Goal: Information Seeking & Learning: Learn about a topic

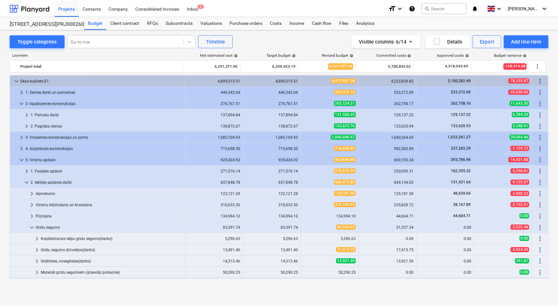
scroll to position [154, 0]
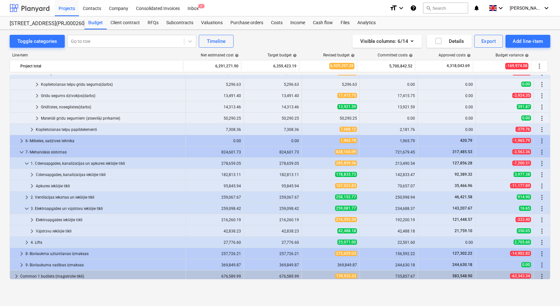
click at [34, 10] on div at bounding box center [30, 8] width 40 height 16
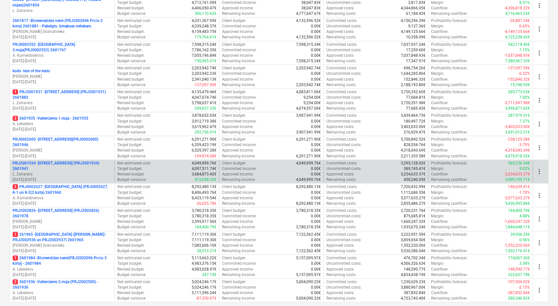
scroll to position [146, 0]
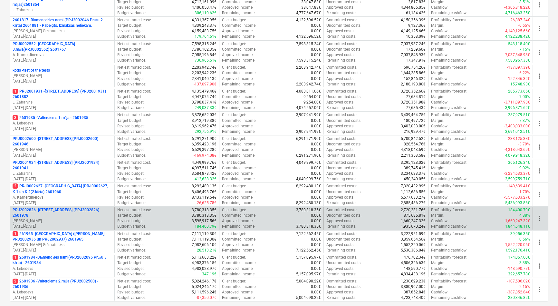
click at [53, 211] on p "PRJ2002826 - [STREET_ADDRESS] (PRJ2002826) 2601978" at bounding box center [62, 212] width 99 height 11
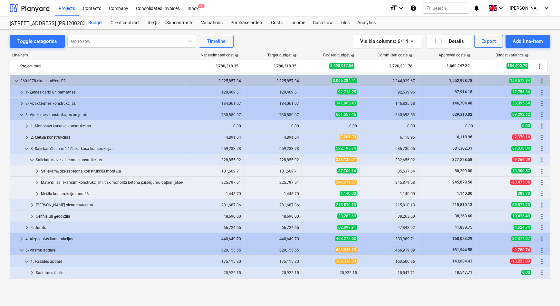
scroll to position [123, 0]
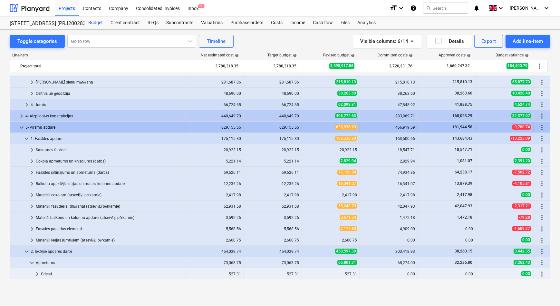
click at [22, 126] on span "keyboard_arrow_down" at bounding box center [22, 127] width 8 height 8
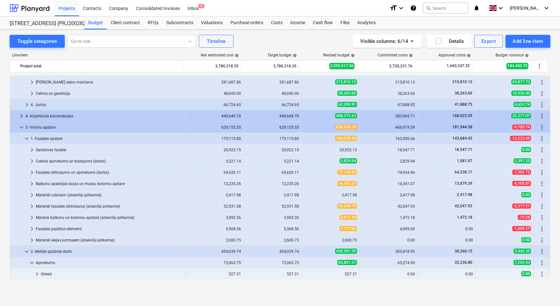
scroll to position [44, 0]
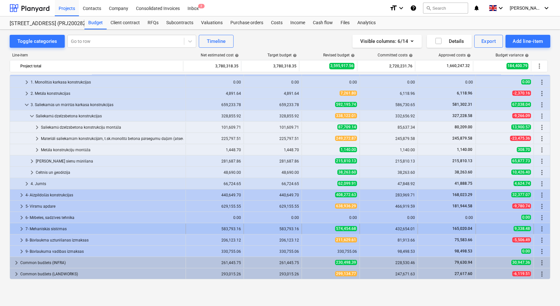
click at [23, 227] on span "keyboard_arrow_right" at bounding box center [22, 229] width 8 height 8
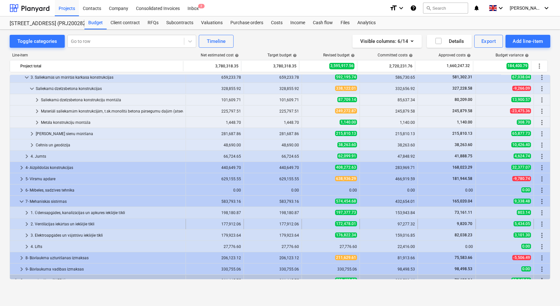
scroll to position [73, 0]
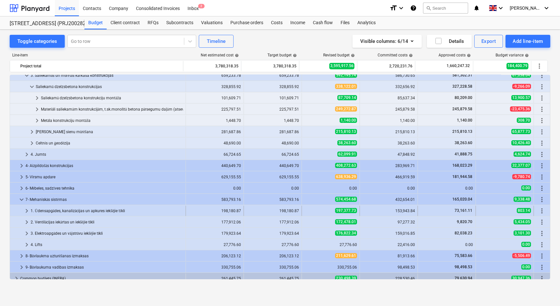
click at [26, 211] on span "keyboard_arrow_right" at bounding box center [27, 211] width 8 height 8
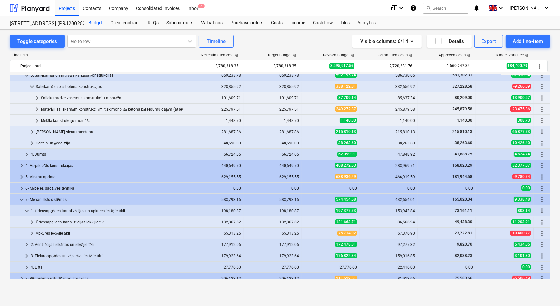
click at [32, 232] on span "keyboard_arrow_right" at bounding box center [32, 233] width 8 height 8
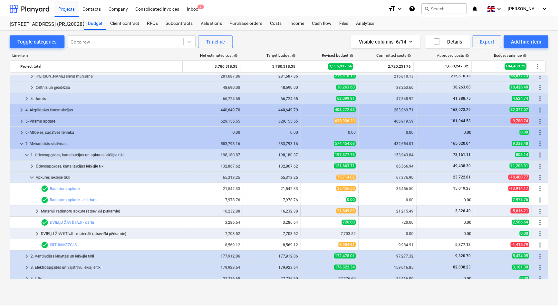
scroll to position [132, 0]
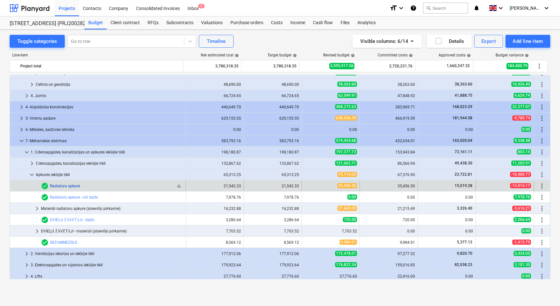
click at [62, 185] on link "Radiatoru apkure" at bounding box center [65, 186] width 30 height 5
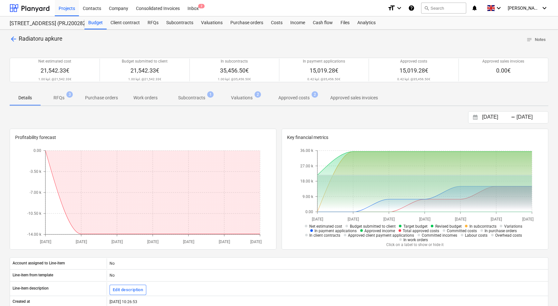
click at [57, 99] on p "RFQs" at bounding box center [58, 97] width 11 height 7
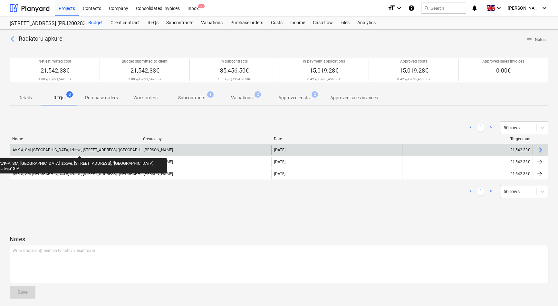
click at [52, 150] on div "AVK-A, SM, [GEOGRAPHIC_DATA] izbūve, [STREET_ADDRESS], ''[GEOGRAPHIC_DATA] Latv…" at bounding box center [95, 150] width 164 height 5
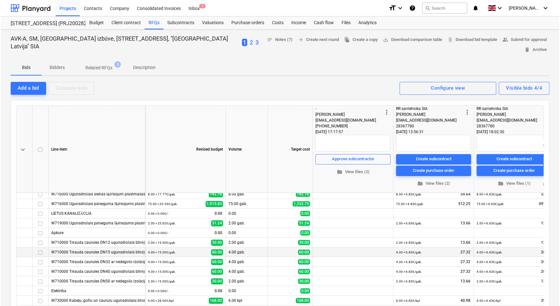
scroll to position [303, 0]
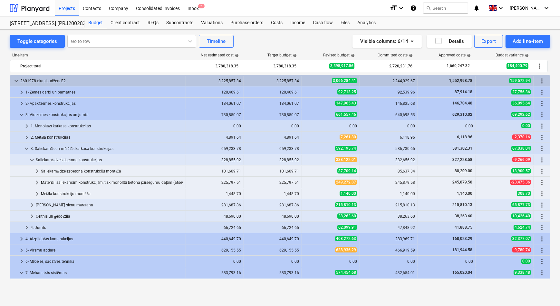
scroll to position [132, 0]
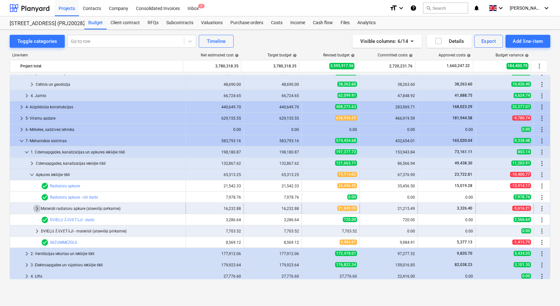
click at [35, 208] on span "keyboard_arrow_right" at bounding box center [37, 209] width 8 height 8
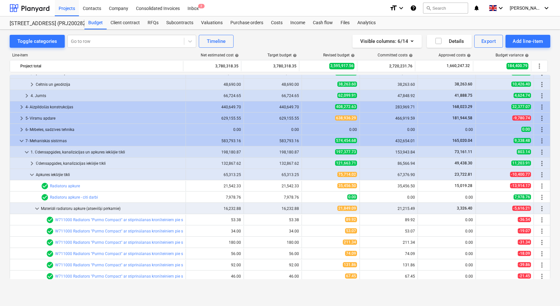
click at [35, 208] on span "keyboard_arrow_down" at bounding box center [37, 209] width 8 height 8
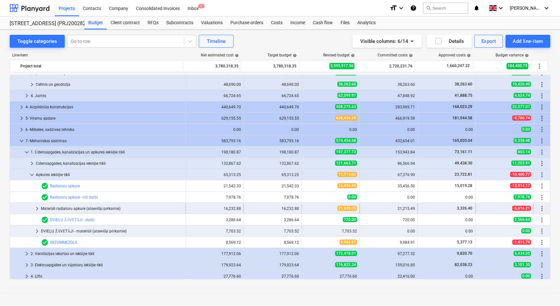
click at [36, 208] on span "keyboard_arrow_right" at bounding box center [37, 209] width 8 height 8
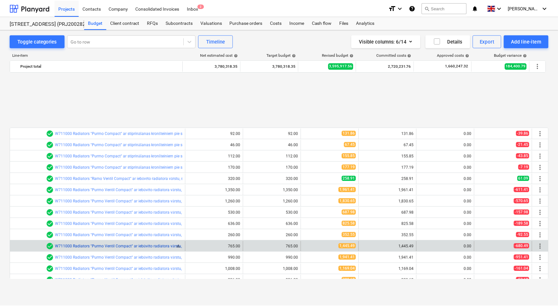
scroll to position [337, 0]
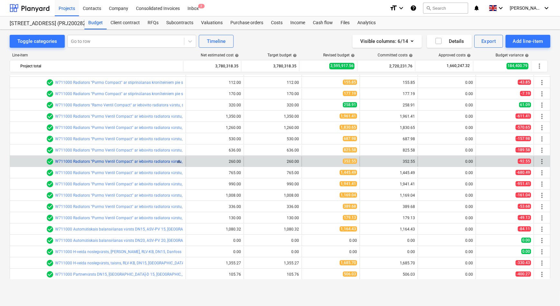
click at [103, 159] on link "W711000 Radiators "Purmo Ventil Compact" ar iebūvēto radiatora vārstu, stiprinā…" at bounding box center [196, 161] width 283 height 5
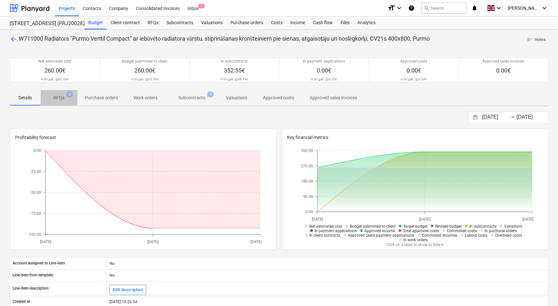
click at [62, 98] on p "RFQs" at bounding box center [58, 97] width 11 height 7
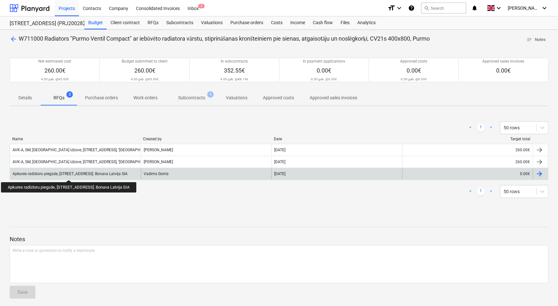
click at [68, 174] on div "Apkures radiātoru piegāde, [STREET_ADDRESS]. Bonava Latvija SIA" at bounding box center [70, 173] width 115 height 5
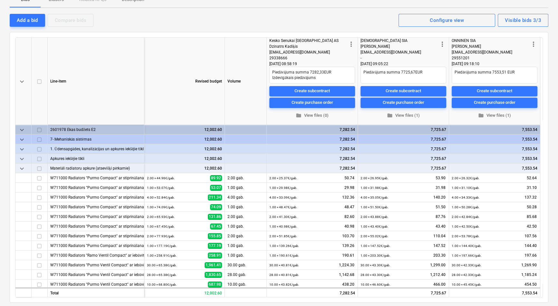
type textarea "x"
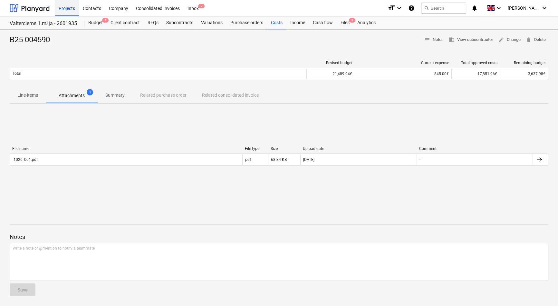
click at [65, 9] on div "Projects" at bounding box center [67, 8] width 24 height 16
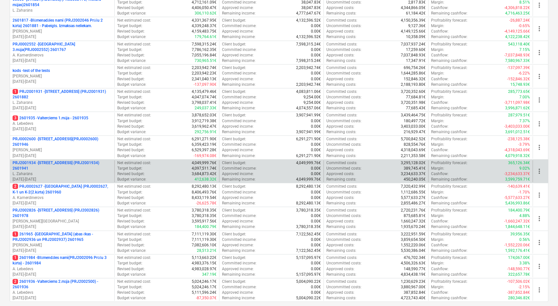
scroll to position [146, 0]
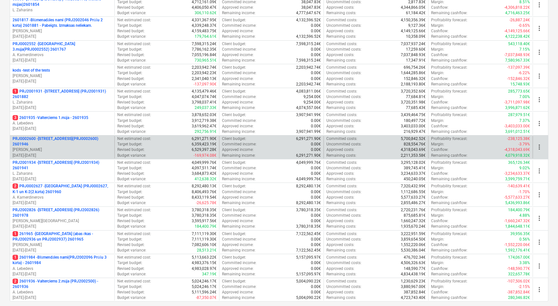
click at [57, 139] on p "PRJ0002600 - [STREET_ADDRESS](PRJ0002600) 2601946" at bounding box center [62, 141] width 99 height 11
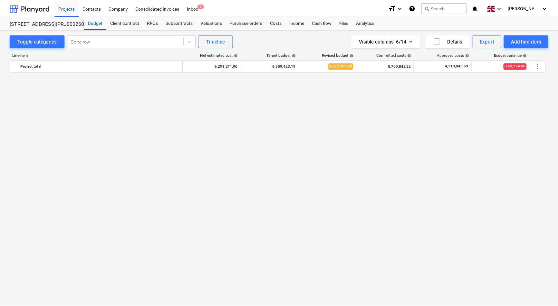
scroll to position [498, 0]
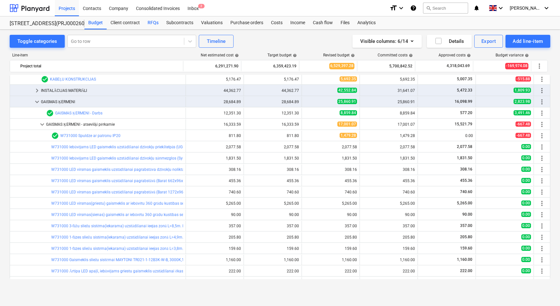
click at [152, 24] on div "RFQs" at bounding box center [153, 22] width 19 height 13
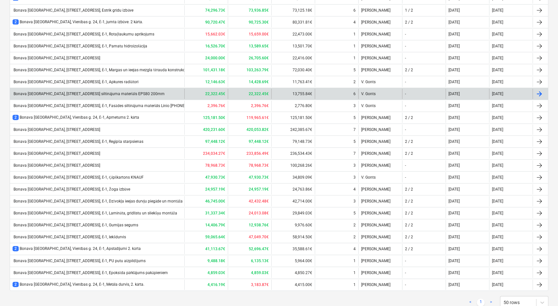
scroll to position [293, 0]
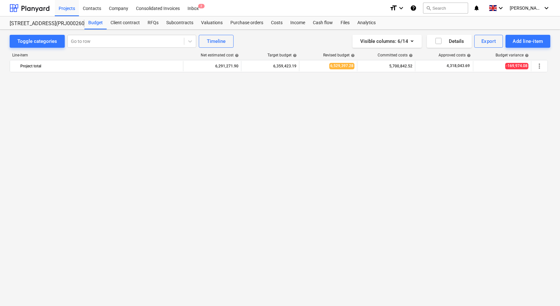
scroll to position [498, 0]
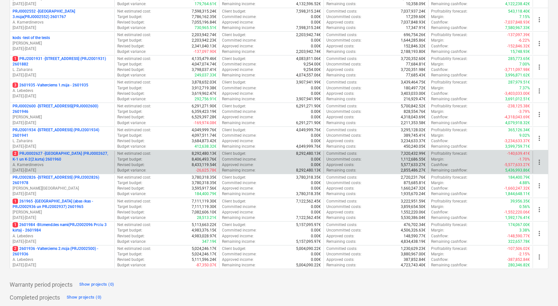
scroll to position [193, 0]
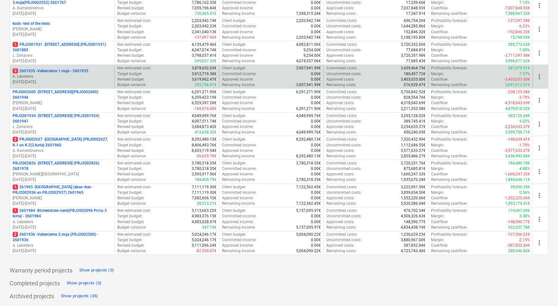
click at [59, 72] on p "3 2601935 - Valterciems 1.māja - 2601935" at bounding box center [51, 70] width 76 height 5
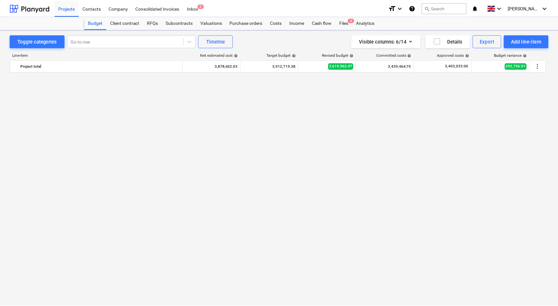
scroll to position [498, 0]
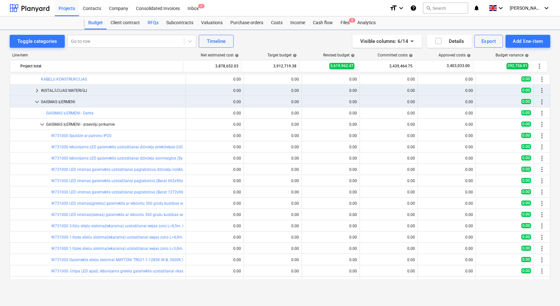
click at [152, 20] on div "RFQs" at bounding box center [153, 22] width 19 height 13
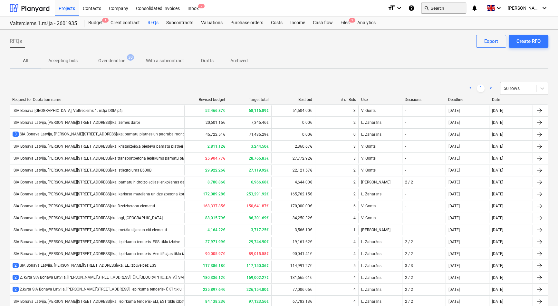
click at [459, 7] on button "search Search" at bounding box center [443, 8] width 45 height 11
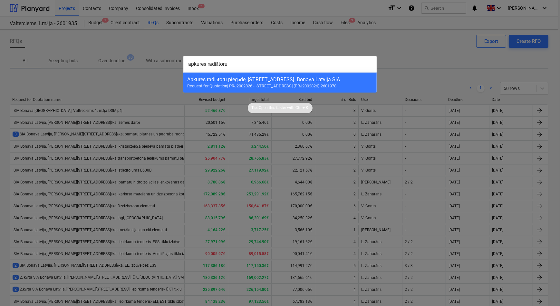
type input "apkures radiātoru"
click at [124, 90] on div at bounding box center [280, 153] width 560 height 306
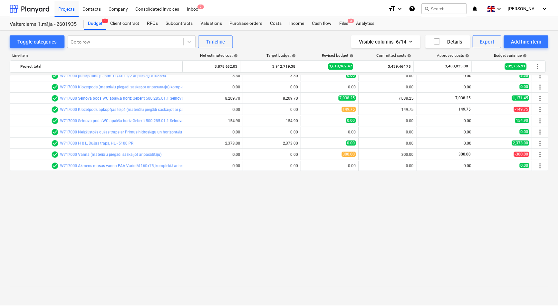
scroll to position [229, 0]
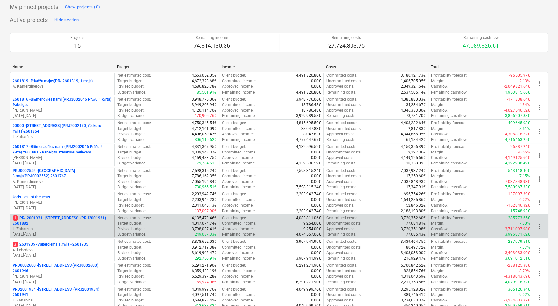
scroll to position [29, 0]
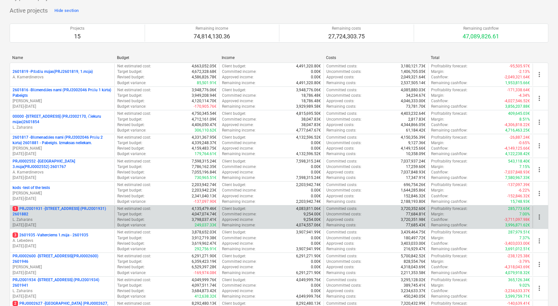
click at [63, 208] on p "1 PRJ2001931 - Mazā Robežu iela 2 (PRJ2001931) 2601882" at bounding box center [62, 211] width 99 height 11
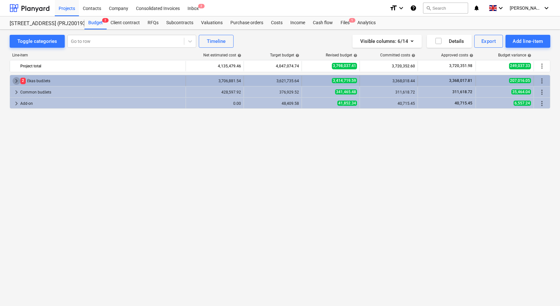
click at [15, 78] on span "keyboard_arrow_right" at bounding box center [17, 81] width 8 height 8
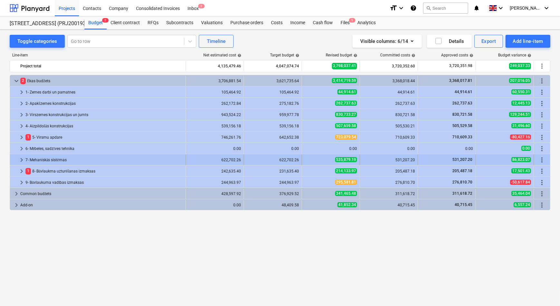
click at [22, 158] on span "keyboard_arrow_right" at bounding box center [22, 160] width 8 height 8
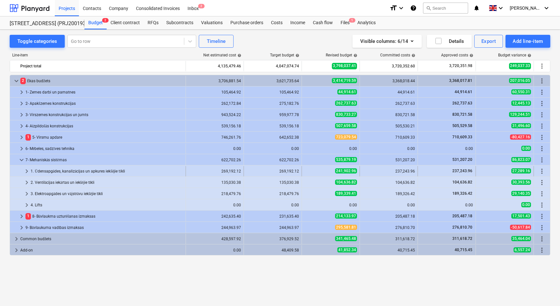
click at [27, 171] on span "keyboard_arrow_right" at bounding box center [27, 171] width 8 height 8
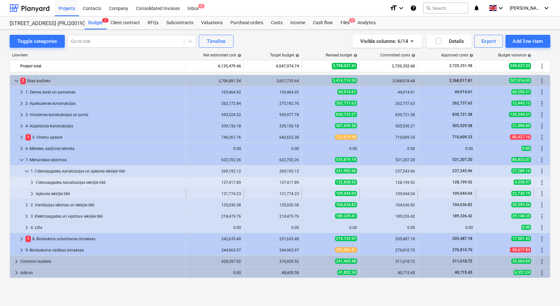
click at [33, 193] on span "keyboard_arrow_right" at bounding box center [32, 194] width 8 height 8
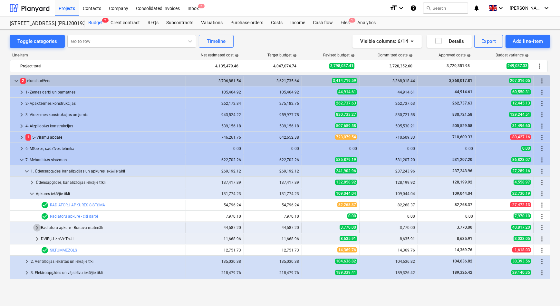
click at [35, 227] on span "keyboard_arrow_right" at bounding box center [37, 228] width 8 height 8
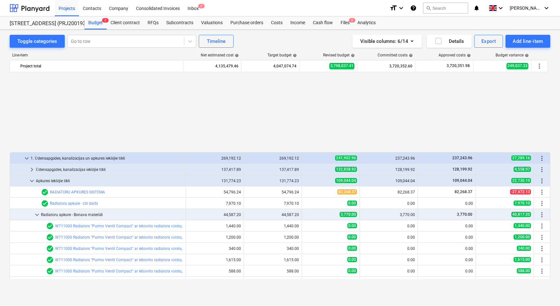
scroll to position [117, 0]
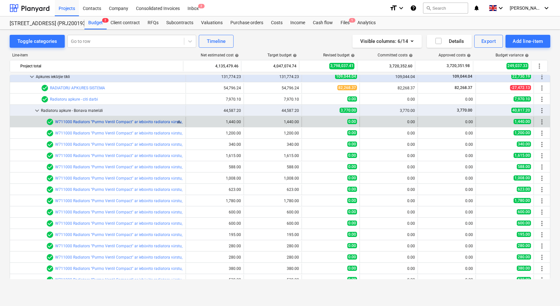
click at [107, 121] on link "W711000 Radiators "Purmo Ventil Compact" ar iebūvēto radiatora vārstu, stiprinā…" at bounding box center [223, 122] width 336 height 5
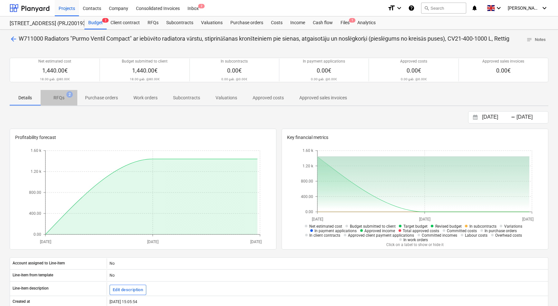
click at [59, 97] on p "RFQs" at bounding box center [58, 97] width 11 height 7
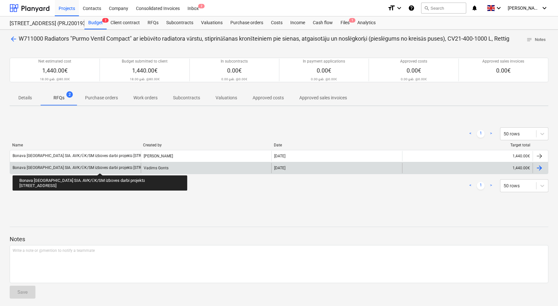
click at [90, 167] on div "Bonava Latvija SIA. AVK/ŪK/SM izbūves darbi projektā Mazajā Robežu ielā 2" at bounding box center [90, 167] width 155 height 5
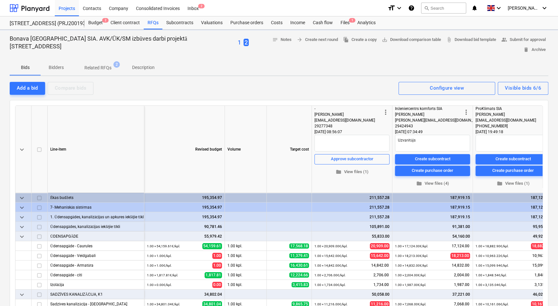
type textarea "x"
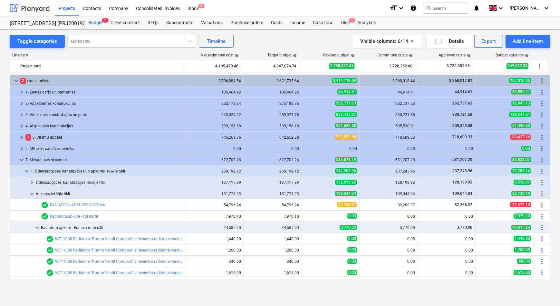
scroll to position [117, 0]
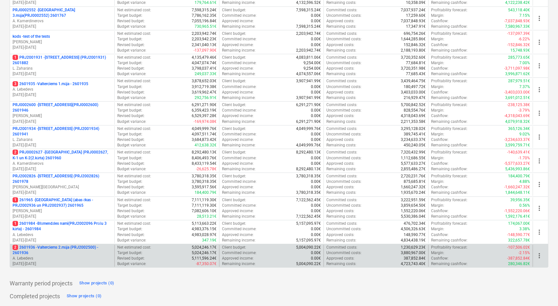
scroll to position [193, 0]
